Goal: Information Seeking & Learning: Learn about a topic

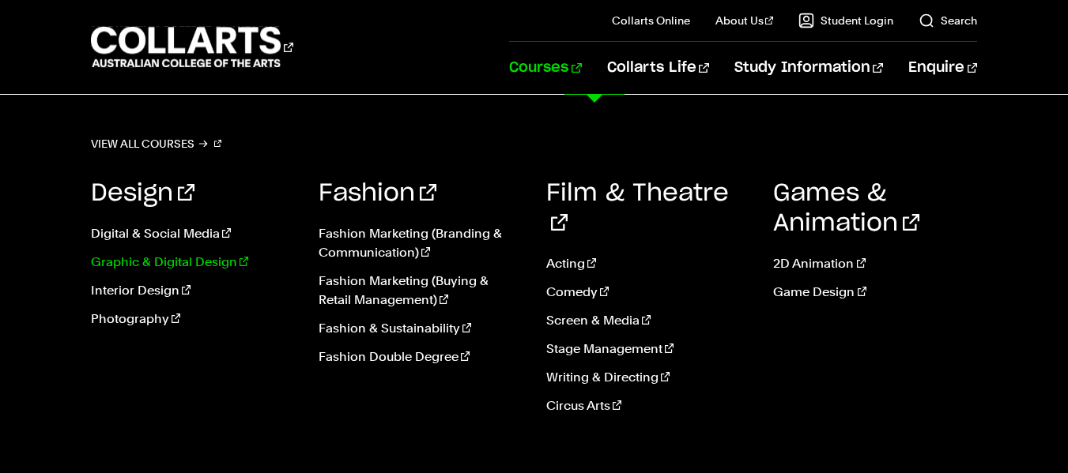
click at [107, 258] on link "Graphic & Digital Design" at bounding box center [193, 262] width 204 height 19
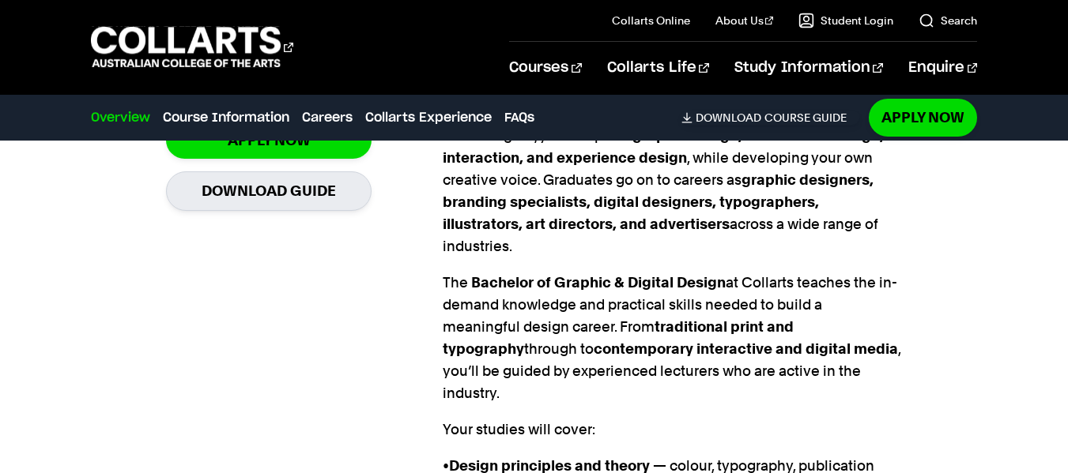
scroll to position [1217, 0]
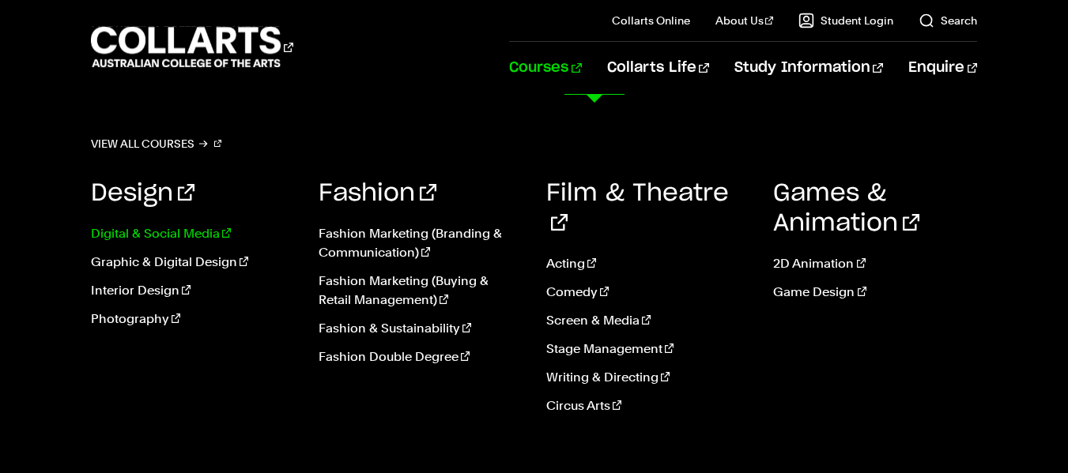
click at [160, 232] on link "Digital & Social Media" at bounding box center [193, 233] width 204 height 19
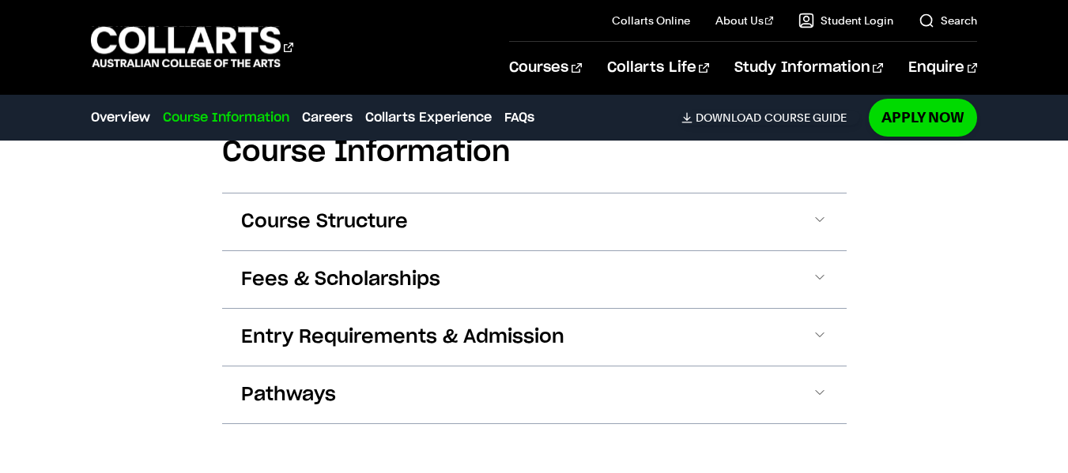
scroll to position [1897, 0]
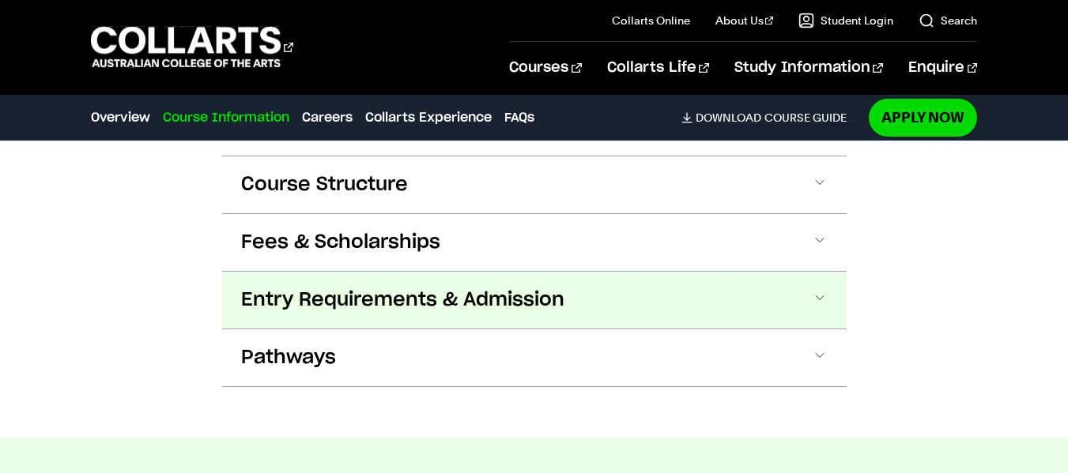
click at [815, 290] on span at bounding box center [820, 300] width 16 height 21
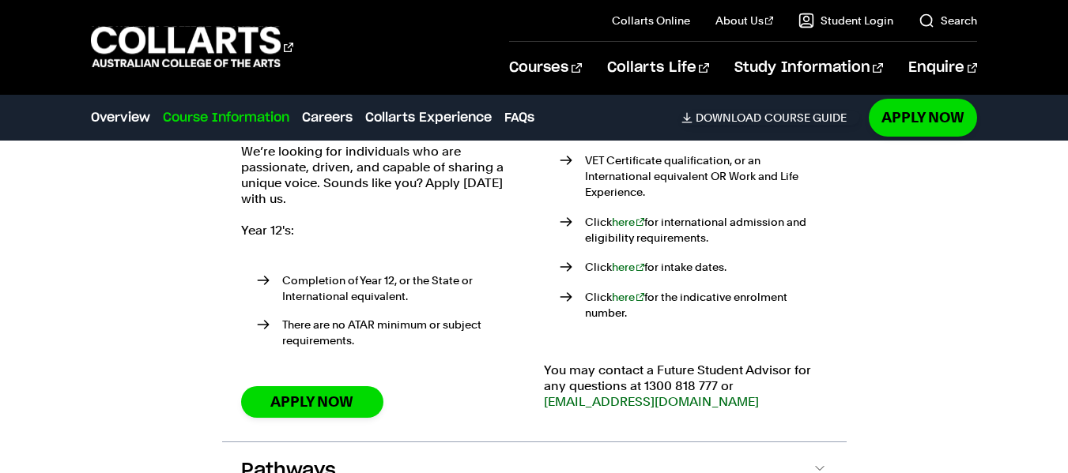
scroll to position [2232, 0]
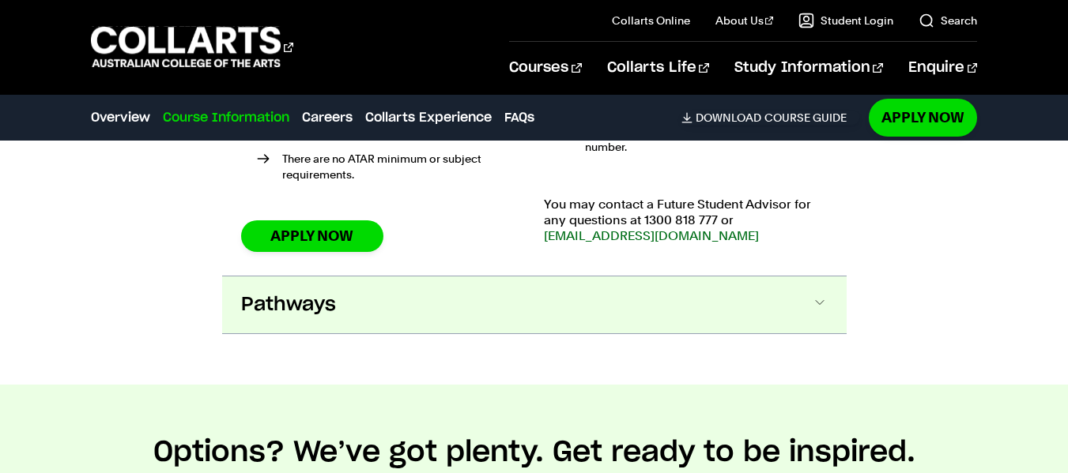
click at [816, 295] on span at bounding box center [820, 305] width 16 height 21
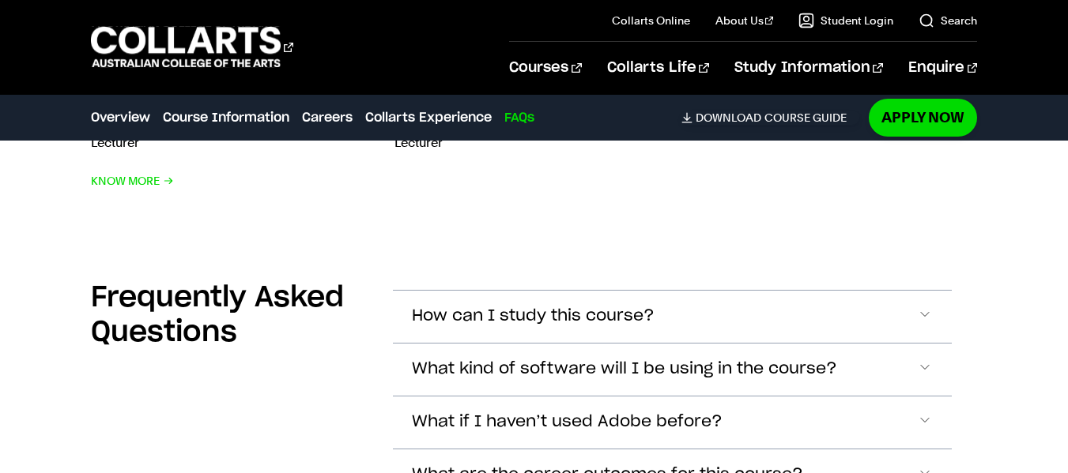
scroll to position [5876, 0]
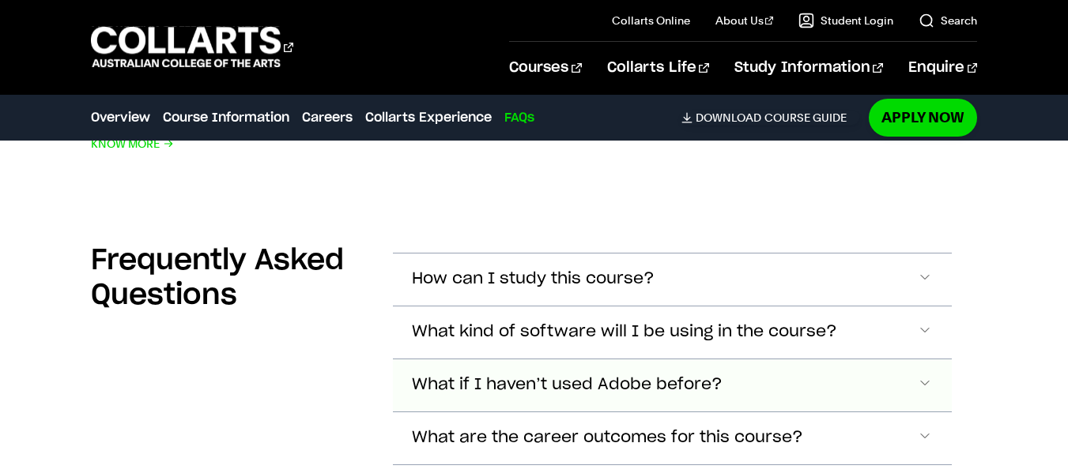
click at [929, 375] on span "Accordion Section" at bounding box center [925, 385] width 16 height 21
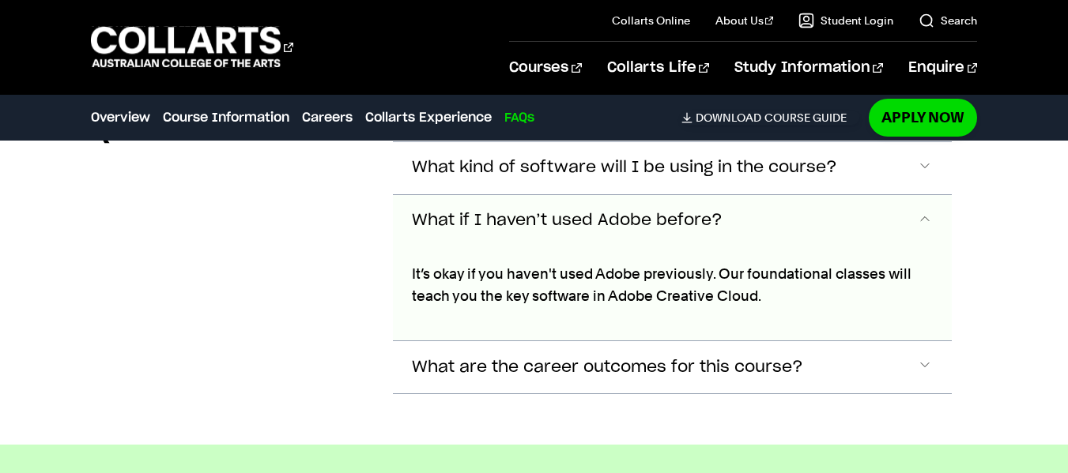
scroll to position [6044, 0]
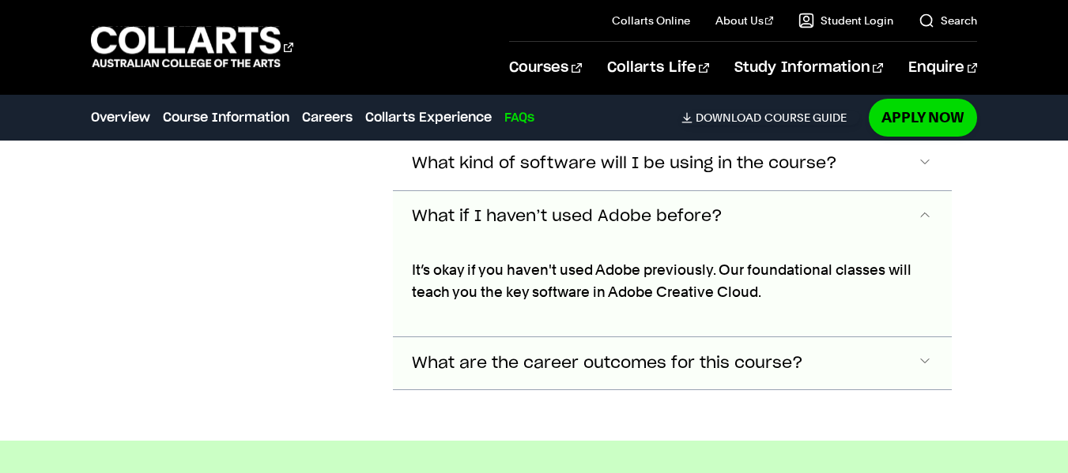
click at [932, 353] on span "Accordion Section" at bounding box center [925, 363] width 16 height 21
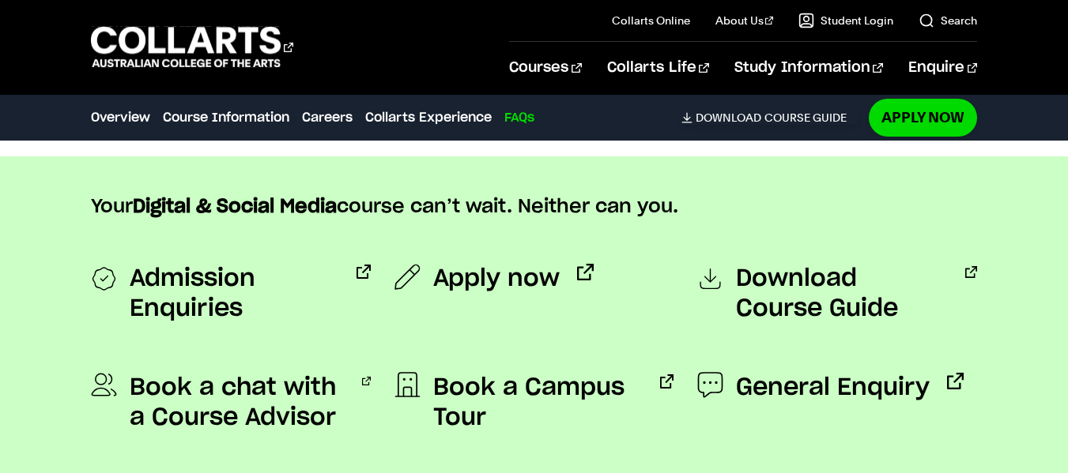
scroll to position [6426, 0]
